Goal: Register for event/course

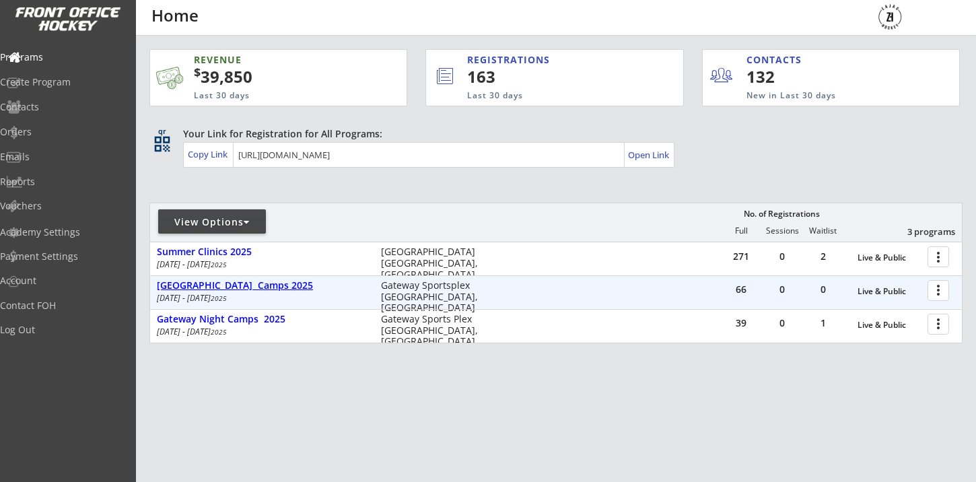
click at [236, 283] on div "[GEOGRAPHIC_DATA] Camps 2025" at bounding box center [262, 285] width 210 height 11
